Goal: Task Accomplishment & Management: Manage account settings

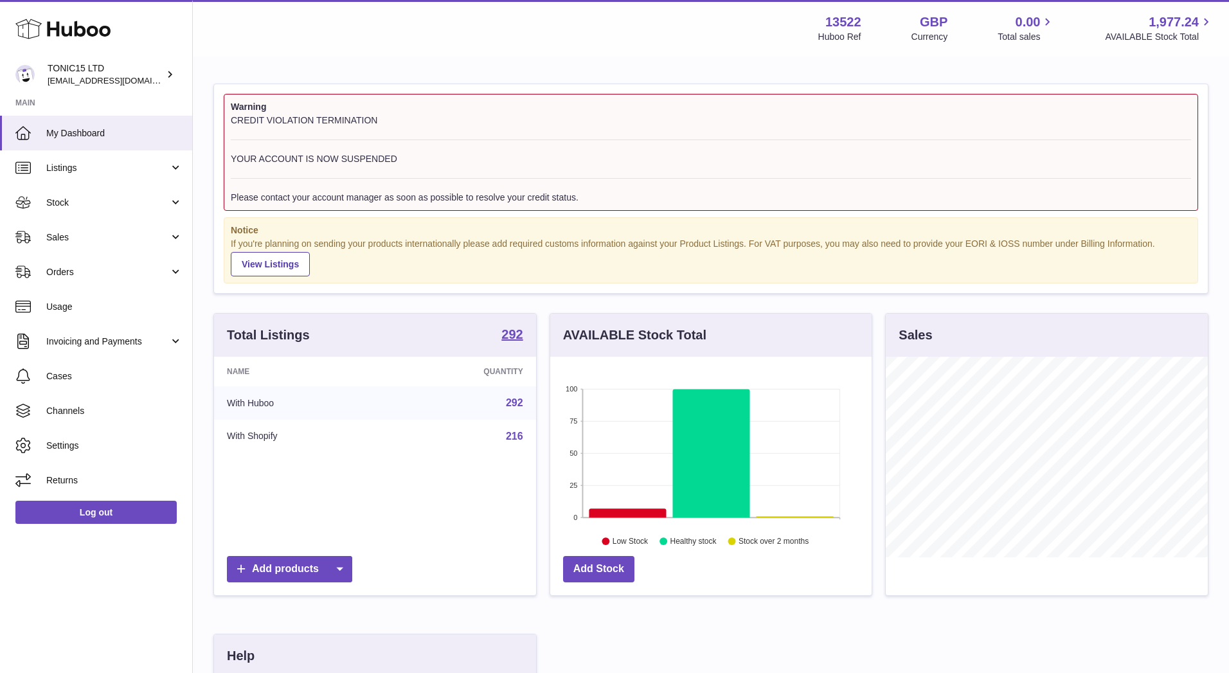
scroll to position [201, 321]
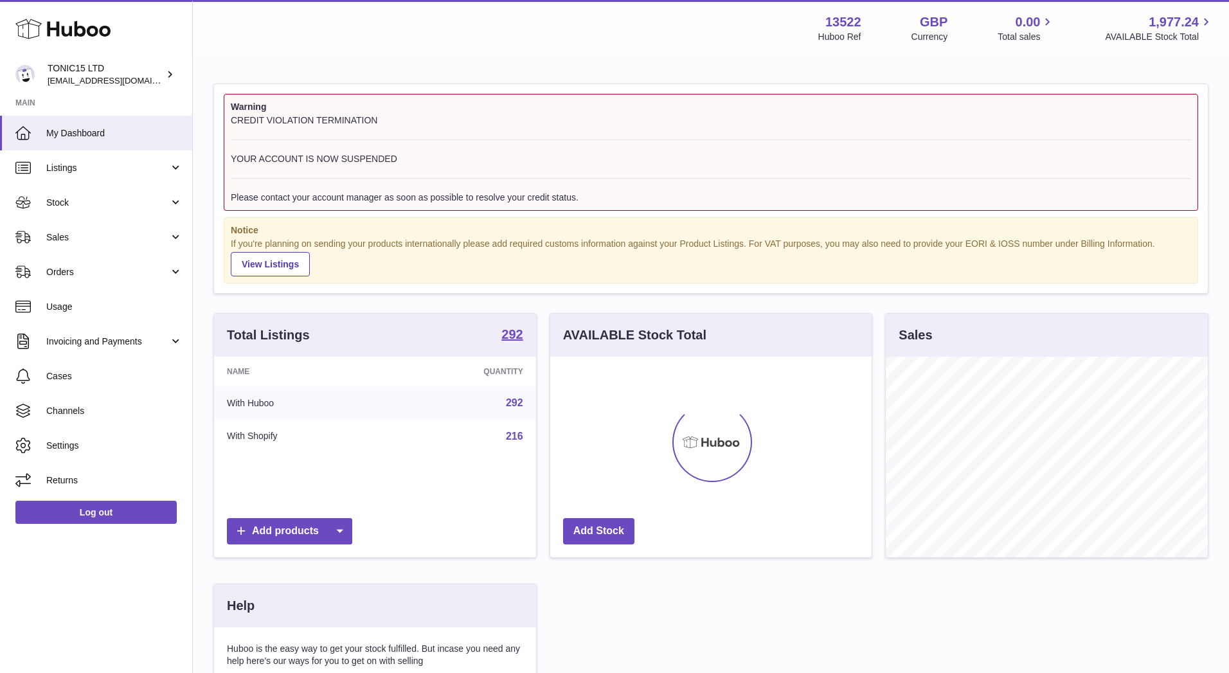
scroll to position [201, 321]
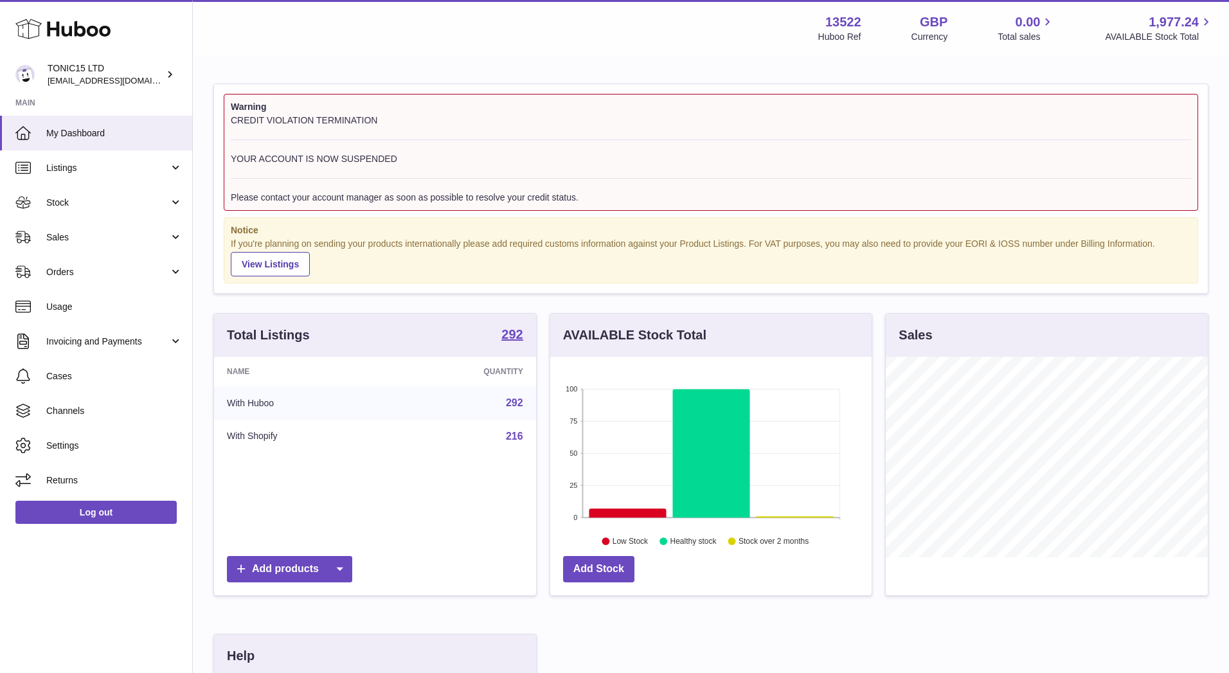
click at [692, 64] on div "Warning CREDIT VIOLATION TERMINATION YOUR ACCOUNT IS NOW SUSPENDED Please conta…" at bounding box center [711, 469] width 1036 height 822
click at [134, 202] on span "Stock" at bounding box center [107, 203] width 123 height 12
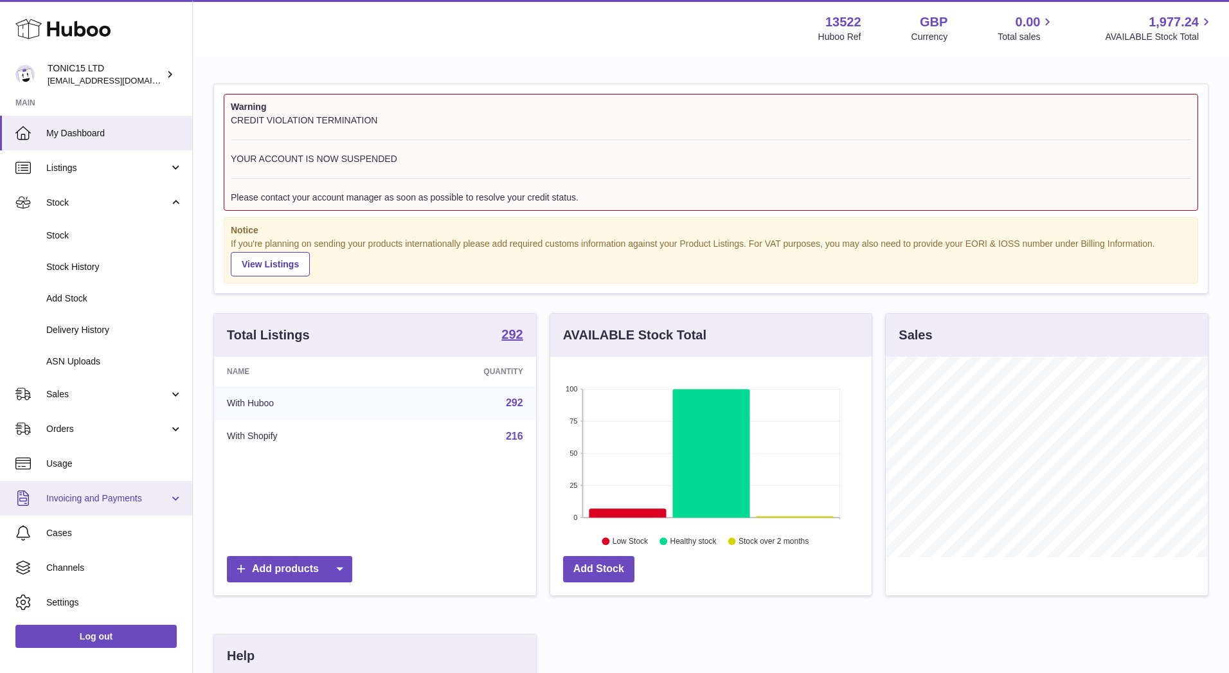
click at [123, 492] on span "Invoicing and Payments" at bounding box center [107, 498] width 123 height 12
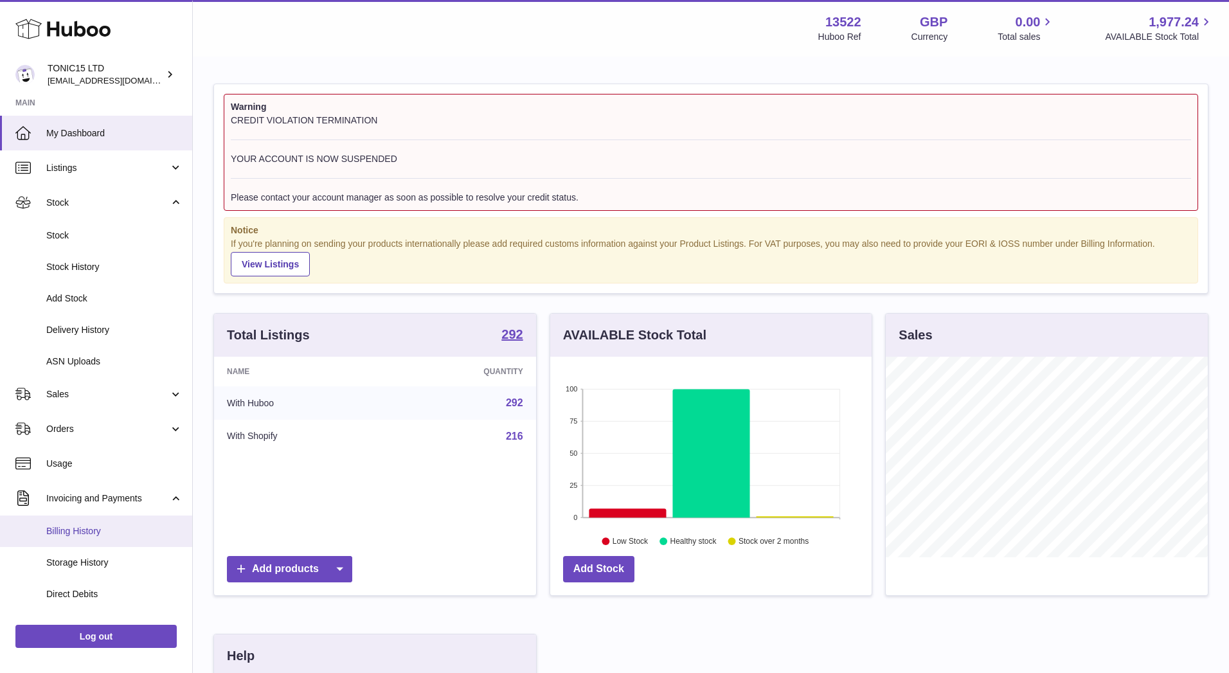
click at [105, 519] on link "Billing History" at bounding box center [96, 530] width 192 height 31
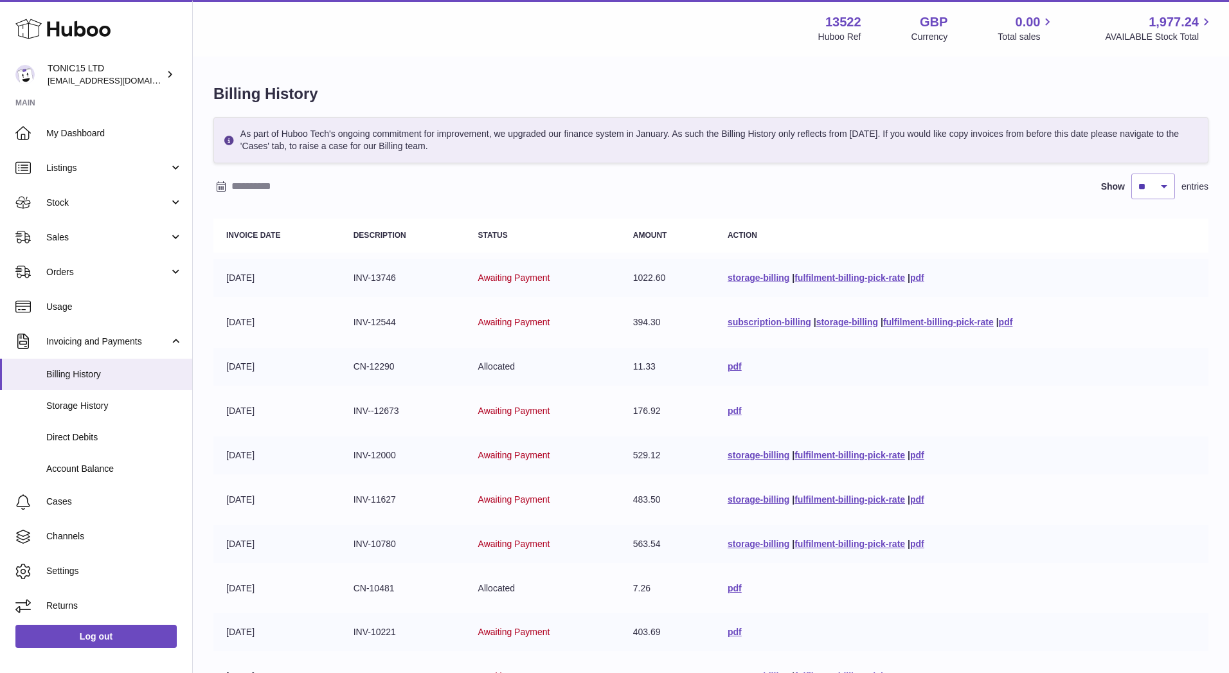
click at [1154, 198] on div "As part of Huboo Tech's ongoing commitment for improvement, we upgraded our fin…" at bounding box center [710, 421] width 995 height 608
select select "***"
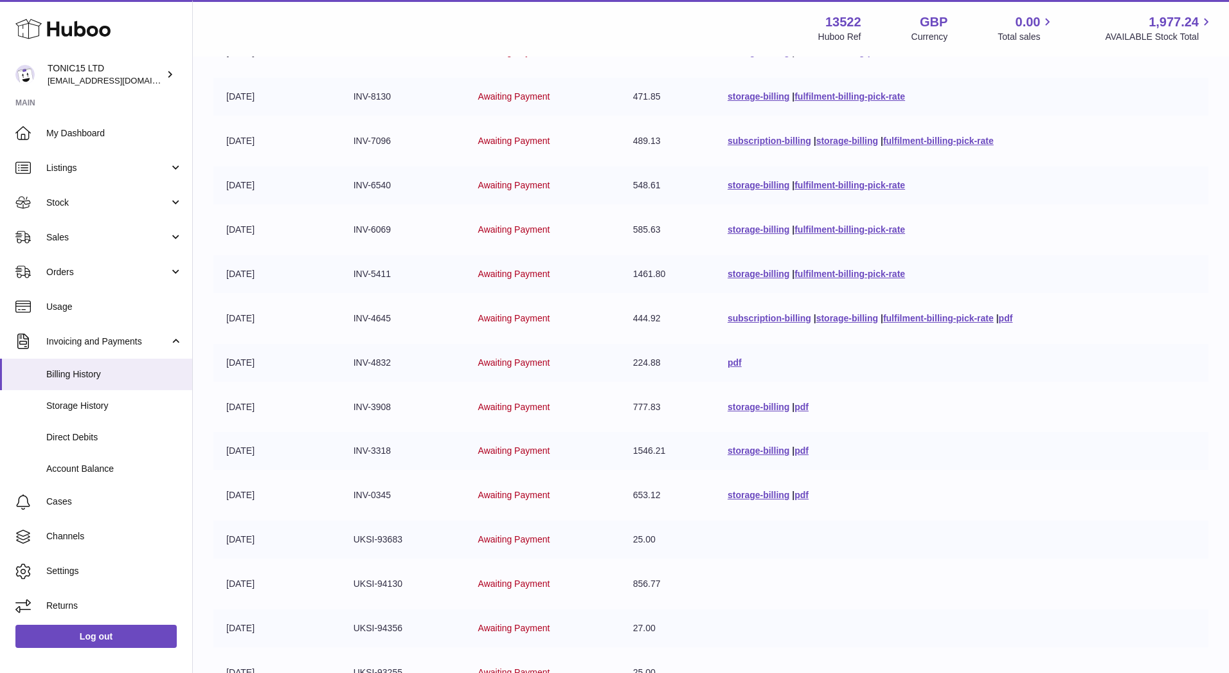
scroll to position [330, 0]
